Goal: Task Accomplishment & Management: Manage account settings

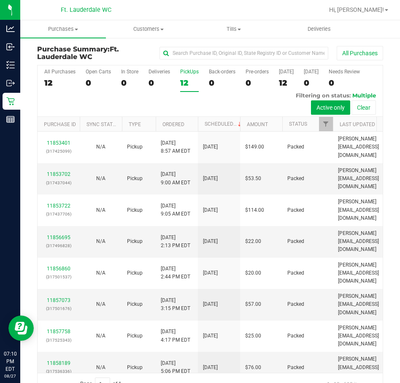
scroll to position [21, 0]
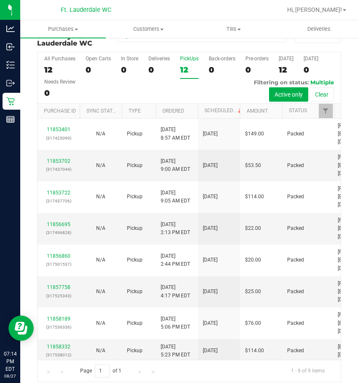
click at [179, 61] on div "All Purchases 12 Open Carts 0 In Store 0 Deliveries 0 PickUps 12 Back-orders 0 …" at bounding box center [189, 77] width 303 height 51
click at [184, 65] on div "12" at bounding box center [189, 70] width 19 height 10
click at [0, 0] on input "PickUps 12" at bounding box center [0, 0] width 0 height 0
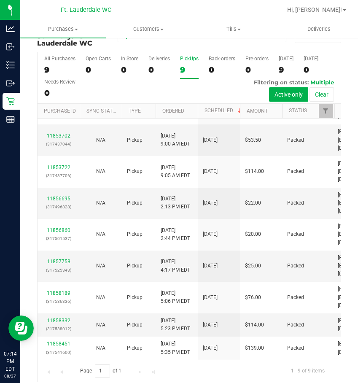
scroll to position [0, 0]
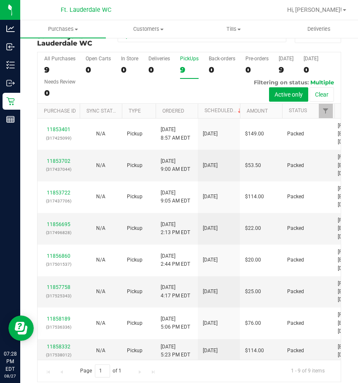
click at [187, 65] on div "9" at bounding box center [189, 70] width 19 height 10
click at [0, 0] on input "PickUps 9" at bounding box center [0, 0] width 0 height 0
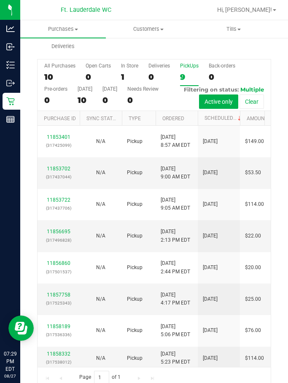
click at [182, 82] on div "9" at bounding box center [189, 77] width 19 height 10
click at [0, 0] on input "PickUps 9" at bounding box center [0, 0] width 0 height 0
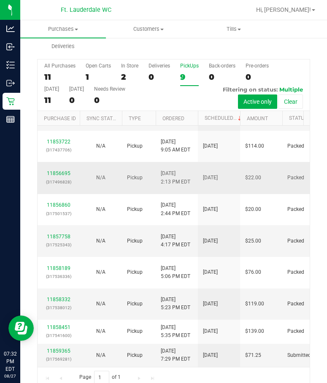
scroll to position [168, 0]
click at [186, 82] on div "9" at bounding box center [189, 77] width 19 height 10
click at [0, 0] on input "PickUps 9" at bounding box center [0, 0] width 0 height 0
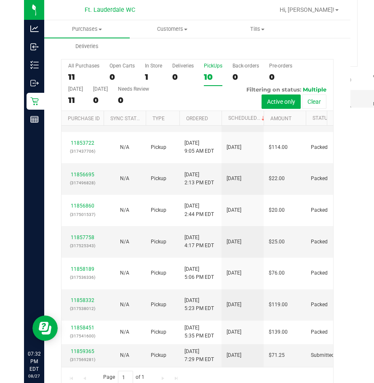
scroll to position [0, 0]
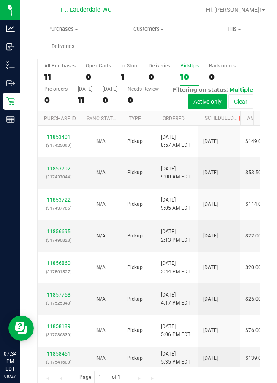
click at [185, 82] on div "10" at bounding box center [189, 77] width 19 height 10
click at [0, 0] on input "PickUps 10" at bounding box center [0, 0] width 0 height 0
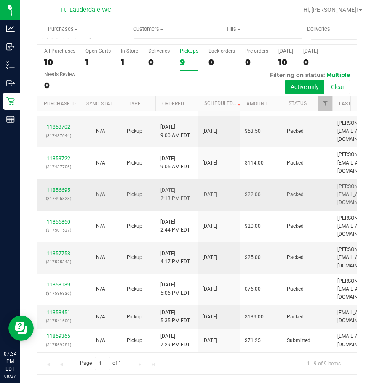
scroll to position [113, 0]
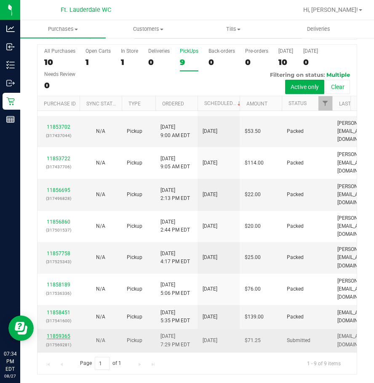
click at [63, 333] on link "11859365" at bounding box center [59, 336] width 24 height 6
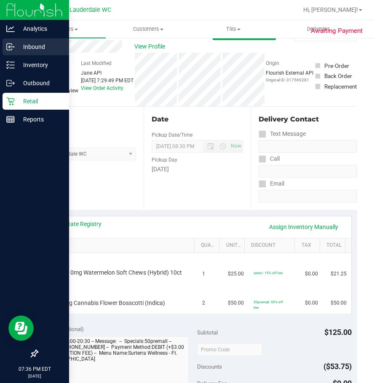
click at [13, 49] on icon at bounding box center [10, 47] width 8 height 8
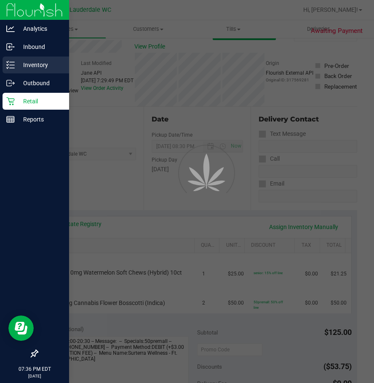
click at [23, 63] on p "Inventory" at bounding box center [40, 65] width 51 height 10
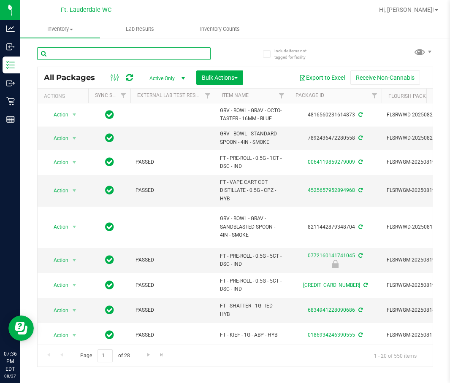
click at [69, 54] on input "text" at bounding box center [123, 53] width 173 height 13
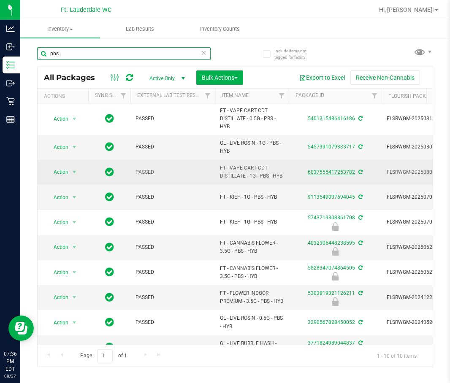
type input "pbs"
click at [327, 172] on link "6037555417253782" at bounding box center [330, 172] width 47 height 6
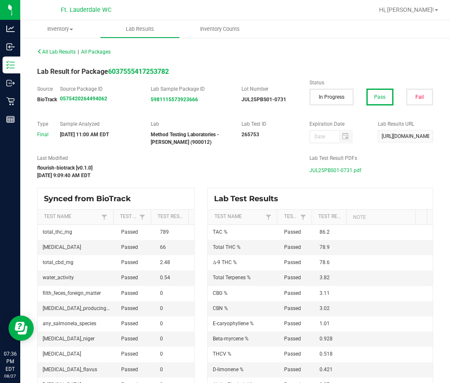
click at [327, 171] on span "JUL25PBS01-0731.pdf" at bounding box center [335, 170] width 52 height 13
click at [27, 62] on div "All Lab Results | All Packages Lab Result for Package 6037555417253782 Source B…" at bounding box center [234, 215] width 429 height 356
click at [22, 65] on div "All Lab Results | All Packages Lab Result for Package 6037555417253782 Source B…" at bounding box center [234, 215] width 429 height 356
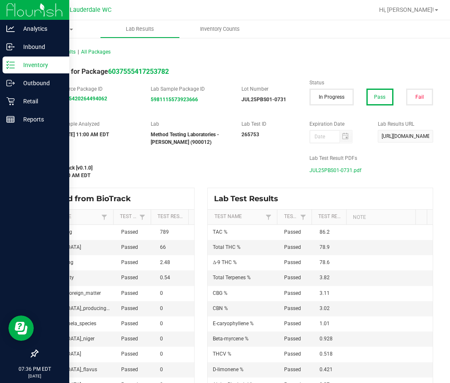
click at [11, 67] on icon at bounding box center [10, 65] width 8 height 8
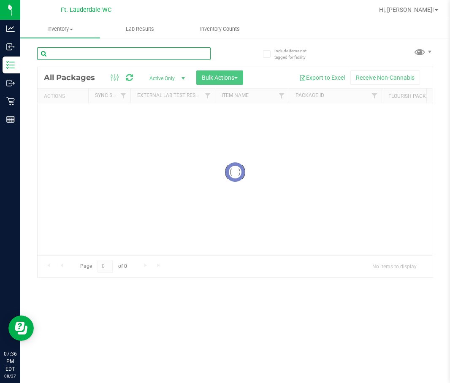
click at [88, 50] on input "text" at bounding box center [123, 53] width 173 height 13
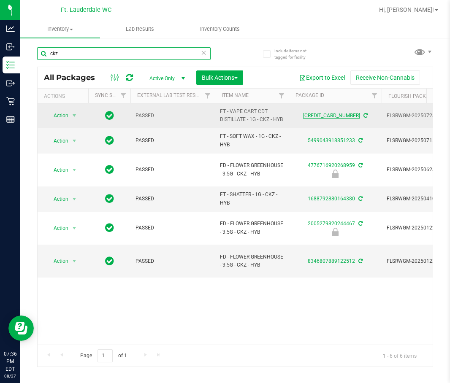
type input "ckz"
click at [321, 118] on link "[CREDIT_CARD_NUMBER]" at bounding box center [331, 116] width 57 height 6
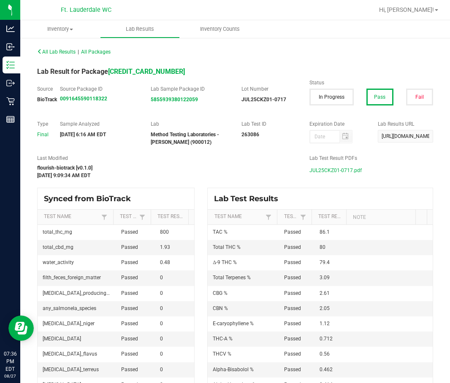
click at [344, 170] on span "JUL25CKZ01-0717.pdf" at bounding box center [335, 170] width 52 height 13
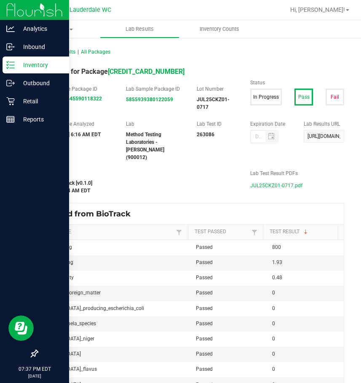
click at [30, 67] on p "Inventory" at bounding box center [40, 65] width 51 height 10
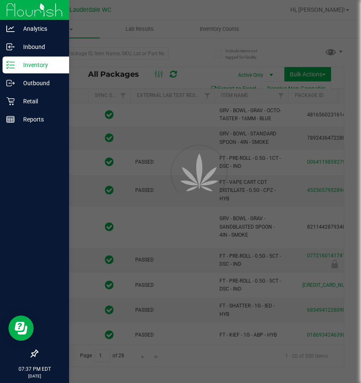
type input "[DATE]"
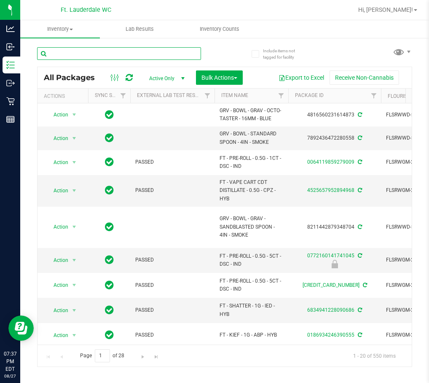
click at [89, 57] on input "text" at bounding box center [119, 53] width 164 height 13
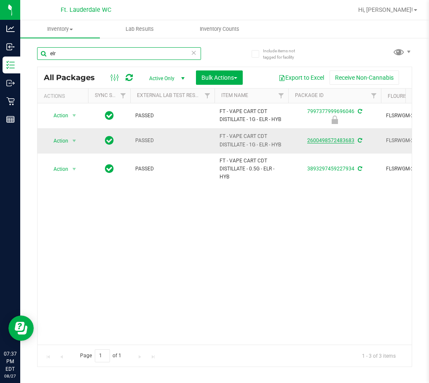
type input "elr"
click at [323, 142] on link "2600498572483683" at bounding box center [330, 140] width 47 height 6
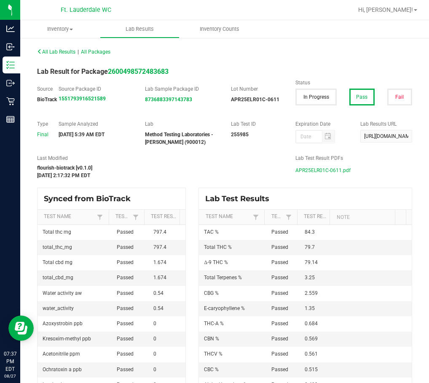
click at [341, 174] on span "APR25ELR01C-0611.pdf" at bounding box center [323, 170] width 55 height 13
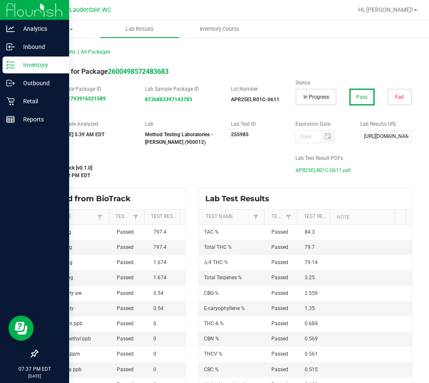
click at [20, 69] on p "Inventory" at bounding box center [40, 65] width 51 height 10
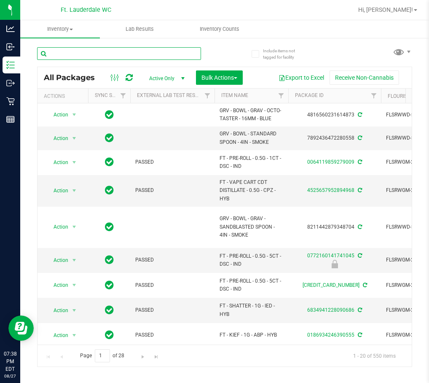
click at [119, 51] on input "text" at bounding box center [119, 53] width 164 height 13
click at [59, 56] on input "text" at bounding box center [119, 53] width 164 height 13
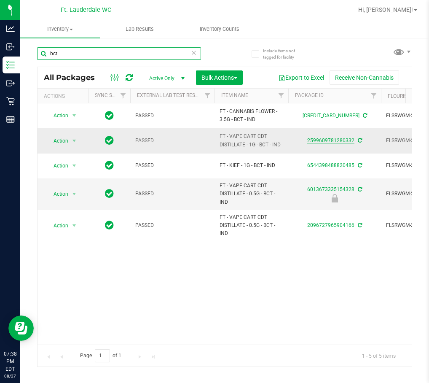
type input "bct"
click at [335, 141] on link "2599609781280332" at bounding box center [330, 140] width 47 height 6
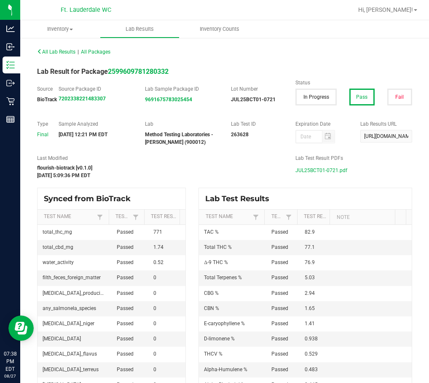
click at [334, 171] on span "JUL25BCT01-0721.pdf" at bounding box center [322, 170] width 52 height 13
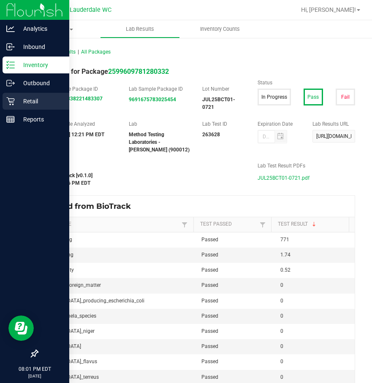
click at [13, 100] on icon at bounding box center [10, 101] width 8 height 8
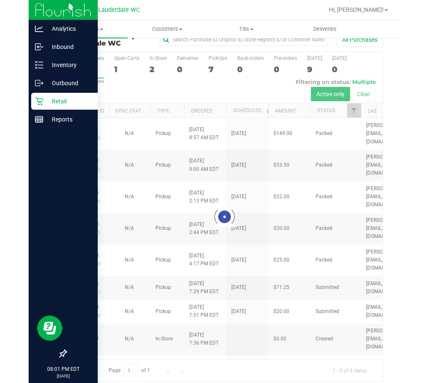
scroll to position [21, 0]
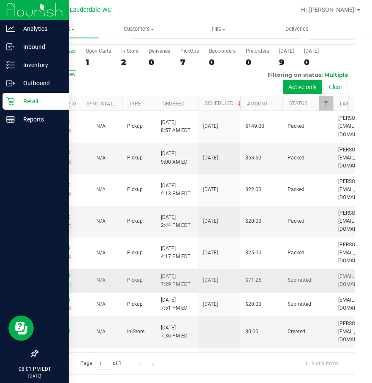
click at [64, 279] on link "11859365" at bounding box center [59, 276] width 24 height 6
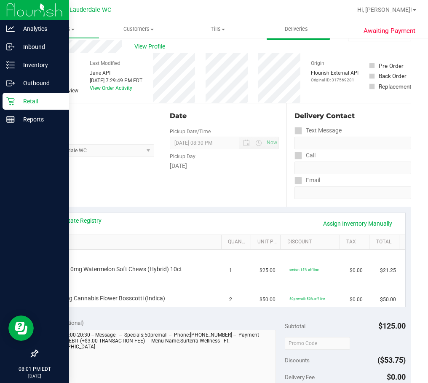
click at [10, 105] on div "Retail" at bounding box center [36, 101] width 67 height 17
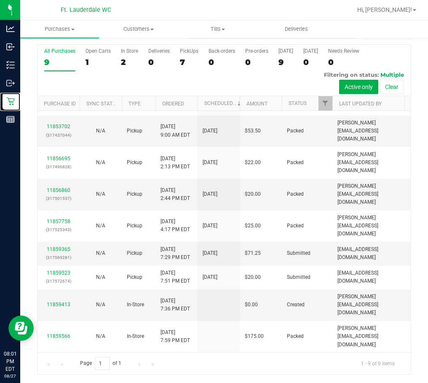
scroll to position [72, 0]
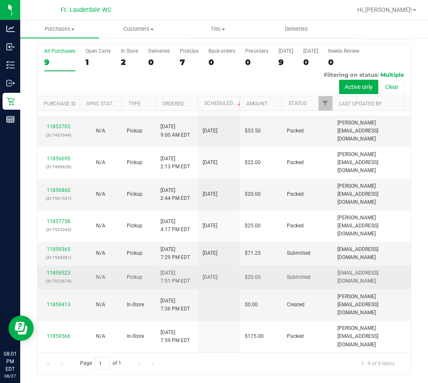
click at [71, 275] on div "11859523 (317572674)" at bounding box center [59, 277] width 32 height 16
click at [64, 275] on link "11859523" at bounding box center [59, 273] width 24 height 6
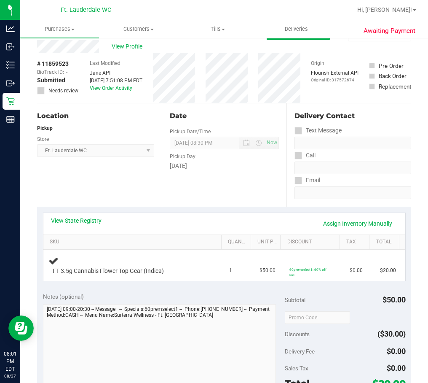
click at [116, 222] on div "View State Registry Assign Inventory Manually" at bounding box center [224, 223] width 347 height 14
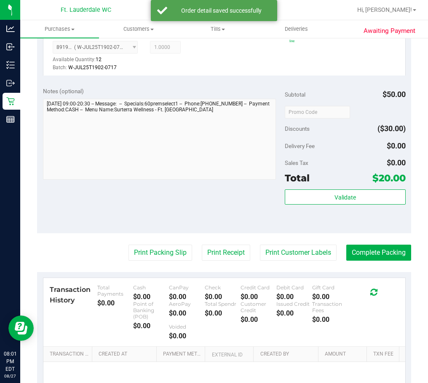
scroll to position [316, 0]
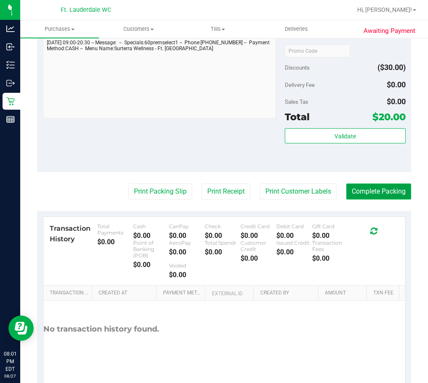
click at [368, 193] on button "Complete Packing" at bounding box center [379, 191] width 65 height 16
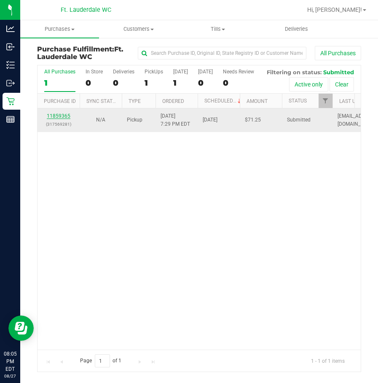
click at [49, 119] on link "11859365" at bounding box center [59, 116] width 24 height 6
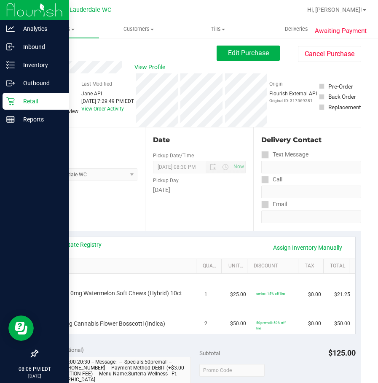
click at [16, 104] on p "Retail" at bounding box center [40, 101] width 51 height 10
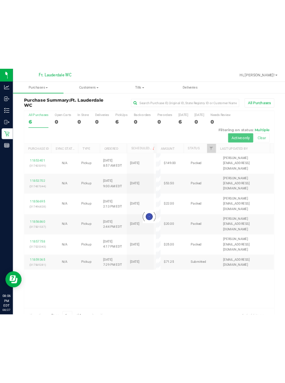
scroll to position [21, 0]
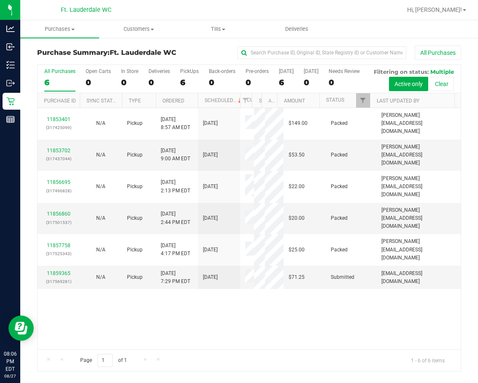
click at [0, 158] on html "Analytics Inbound Inventory Outbound Retail Reports 08:06 PM EDT [DATE] 08/27 F…" at bounding box center [239, 191] width 478 height 383
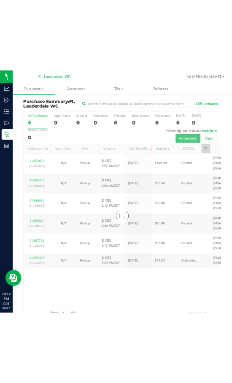
scroll to position [21, 0]
